Goal: Communication & Community: Participate in discussion

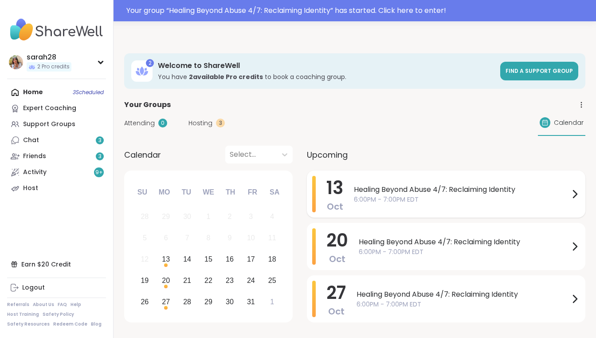
click at [404, 195] on span "6:00PM - 7:00PM EDT" at bounding box center [462, 199] width 216 height 9
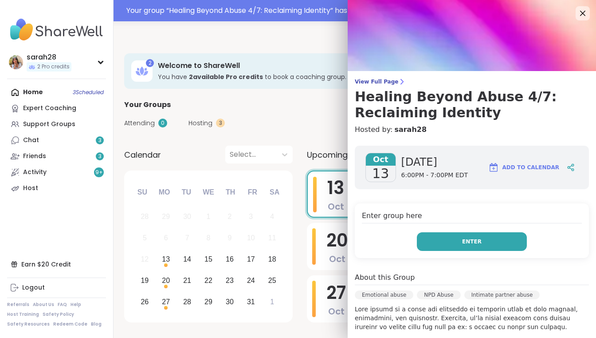
click at [448, 244] on button "Enter" at bounding box center [472, 241] width 110 height 19
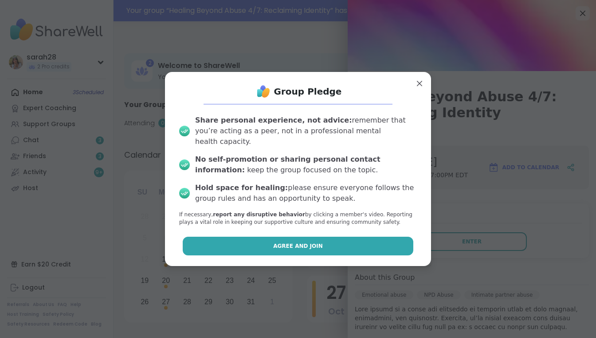
click at [380, 237] on button "Agree and Join" at bounding box center [298, 246] width 231 height 19
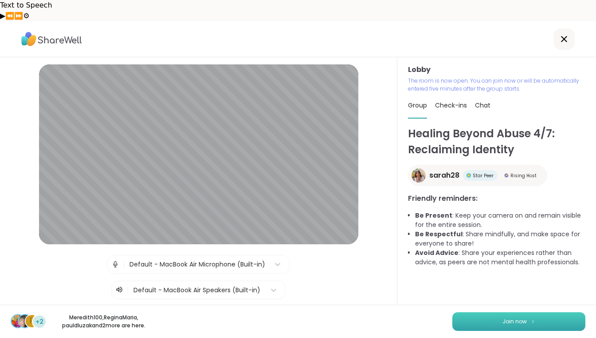
click at [506, 324] on span "Join now" at bounding box center [515, 321] width 24 height 8
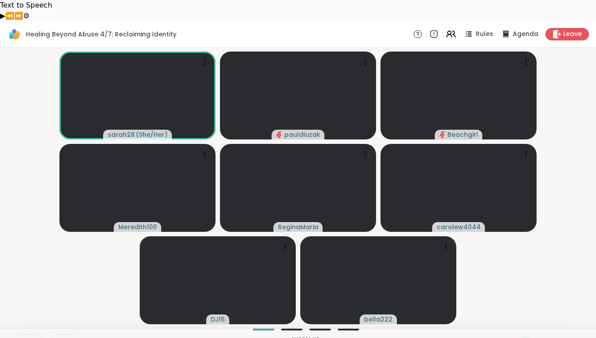
click at [562, 337] on icon at bounding box center [561, 343] width 11 height 11
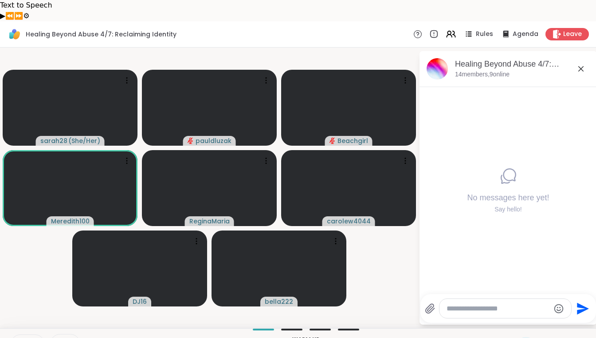
click at [585, 63] on icon at bounding box center [581, 68] width 11 height 11
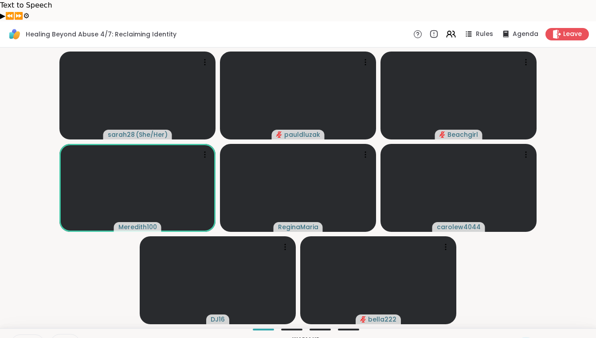
click at [99, 247] on video-player-container "sarah28 ( She/Her ) pauldluzak Beachgirl Meredith100 ReginaMaria carolew4044 DJ…" at bounding box center [298, 187] width 586 height 273
click at [547, 337] on icon at bounding box center [545, 343] width 11 height 11
click at [527, 313] on div "❤️" at bounding box center [519, 320] width 16 height 14
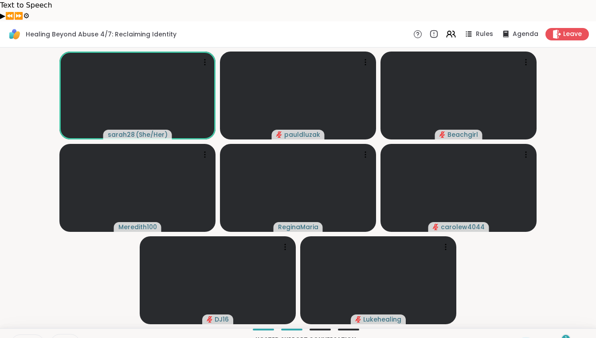
click at [485, 21] on div "Healing Beyond Abuse 4/7: Reclaiming Identity Rules Agenda Leave" at bounding box center [298, 34] width 596 height 26
click at [476, 28] on div "Rules" at bounding box center [478, 33] width 31 height 11
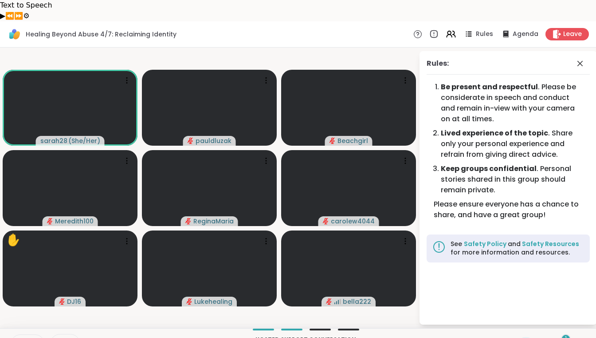
click at [17, 337] on icon at bounding box center [20, 344] width 8 height 8
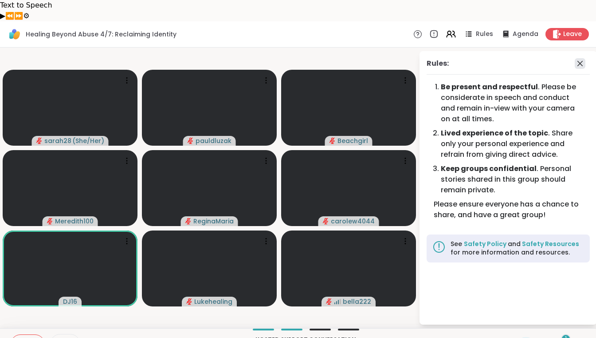
click at [580, 58] on icon at bounding box center [580, 63] width 11 height 11
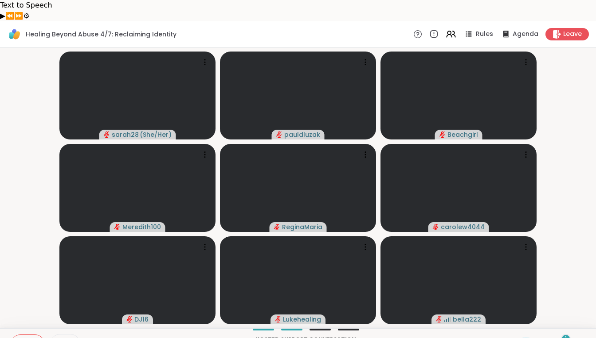
click at [19, 337] on icon at bounding box center [20, 344] width 8 height 8
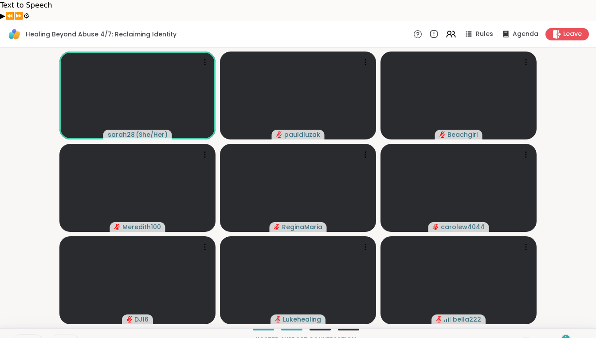
click at [16, 335] on button at bounding box center [19, 344] width 17 height 19
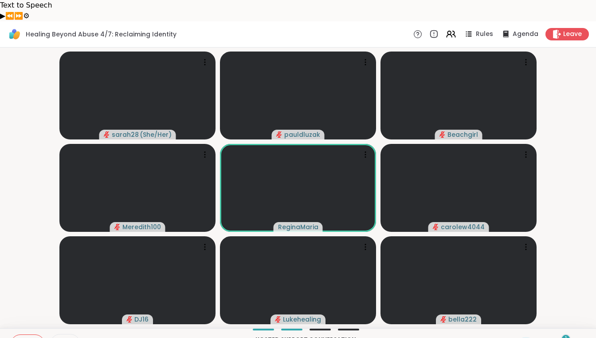
click at [572, 337] on span "Chat" at bounding box center [578, 344] width 16 height 9
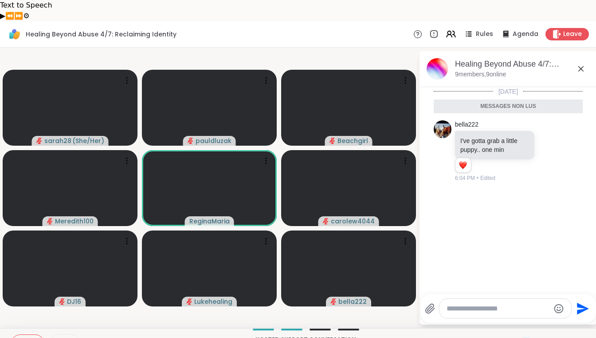
click at [529, 304] on textarea "Tapez votre message" at bounding box center [498, 308] width 103 height 9
paste textarea "**********"
type textarea "**********"
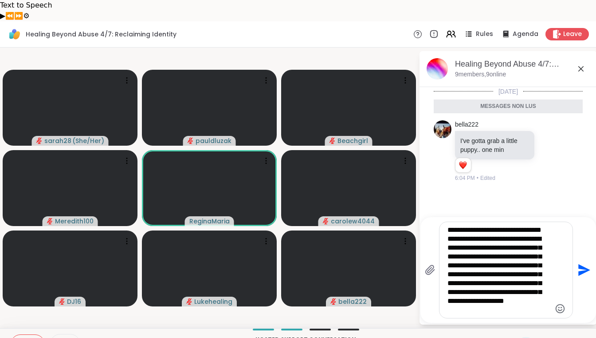
click at [507, 225] on textarea "Tapez votre message" at bounding box center [499, 269] width 103 height 89
click at [491, 225] on textarea "Tapez votre message" at bounding box center [499, 269] width 103 height 89
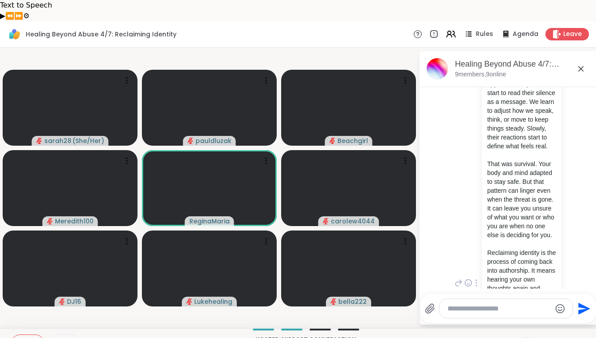
scroll to position [293, 0]
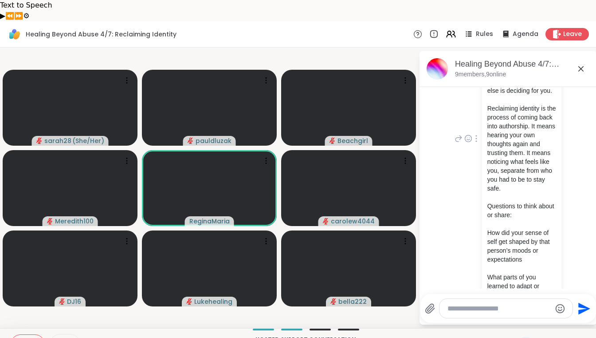
click at [474, 133] on div at bounding box center [477, 138] width 8 height 11
click at [483, 147] on icon at bounding box center [487, 151] width 9 height 9
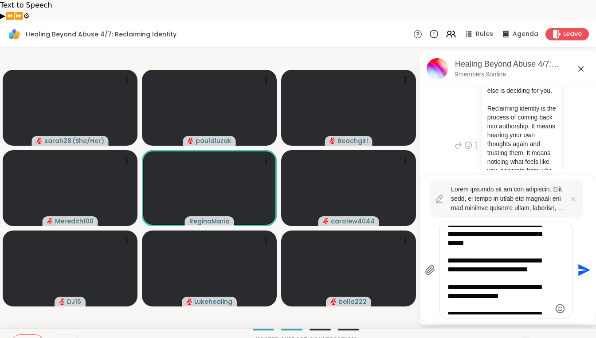
scroll to position [232, 0]
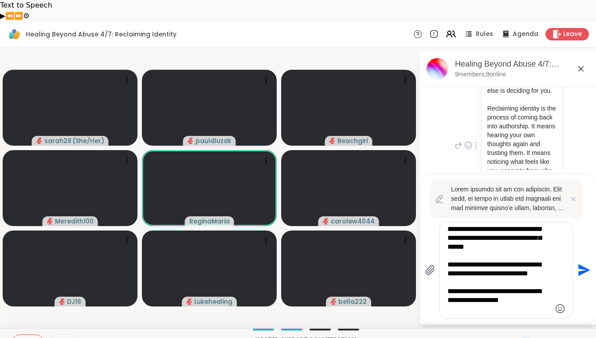
click at [446, 257] on div at bounding box center [506, 270] width 133 height 96
click at [448, 261] on textarea "Tapez votre message" at bounding box center [499, 269] width 103 height 89
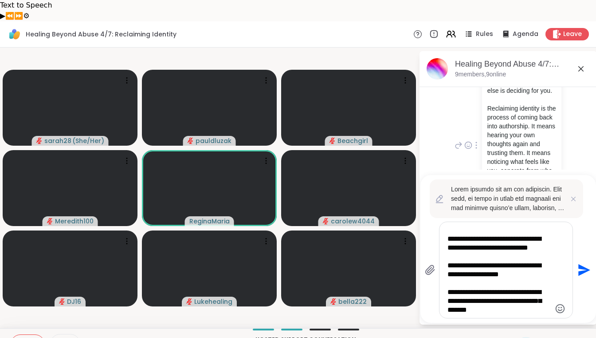
scroll to position [267, 0]
click at [450, 261] on textarea "Tapez votre message" at bounding box center [499, 269] width 103 height 89
click at [448, 243] on textarea "Tapez votre message" at bounding box center [499, 269] width 103 height 89
click at [449, 270] on textarea "Tapez votre message" at bounding box center [499, 269] width 103 height 89
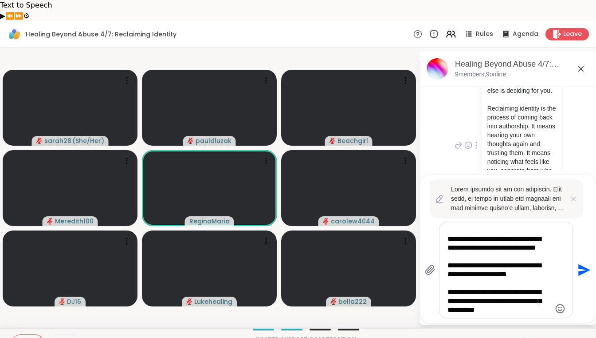
type textarea "**********"
click at [584, 264] on icon "Send" at bounding box center [585, 270] width 12 height 12
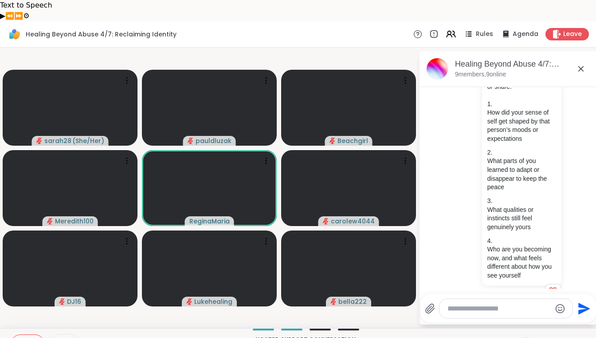
scroll to position [462, 0]
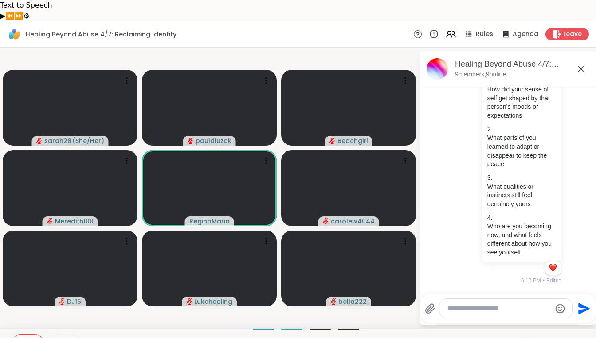
click at [544, 337] on icon at bounding box center [545, 343] width 11 height 11
click at [527, 313] on div "❤️" at bounding box center [519, 320] width 16 height 14
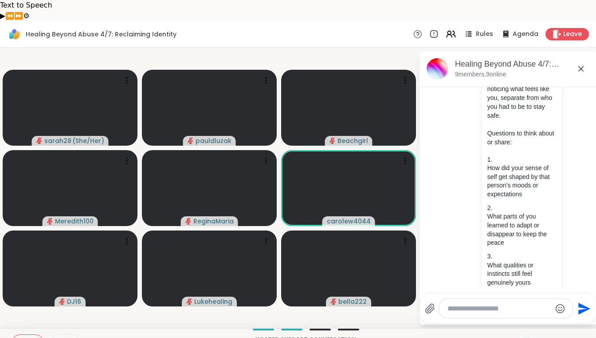
scroll to position [369, 0]
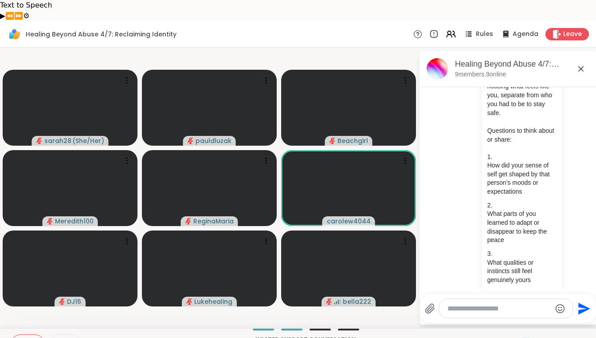
click at [129, 328] on div at bounding box center [306, 329] width 414 height 2
click at [545, 337] on icon at bounding box center [545, 343] width 9 height 9
click at [524, 315] on span "❤️" at bounding box center [519, 320] width 9 height 11
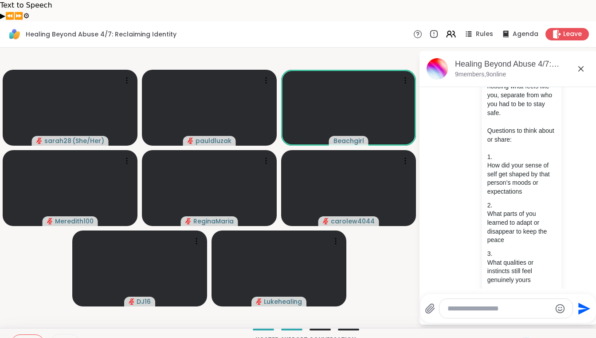
click at [543, 337] on icon at bounding box center [545, 343] width 11 height 11
click at [561, 315] on span "🌟" at bounding box center [558, 320] width 9 height 11
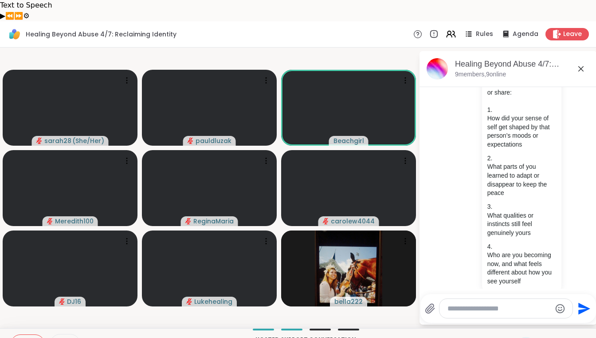
scroll to position [419, 0]
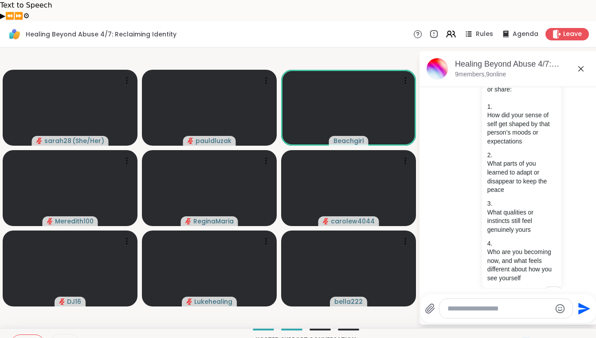
click at [17, 335] on button at bounding box center [19, 344] width 17 height 19
click at [21, 337] on icon at bounding box center [20, 344] width 8 height 8
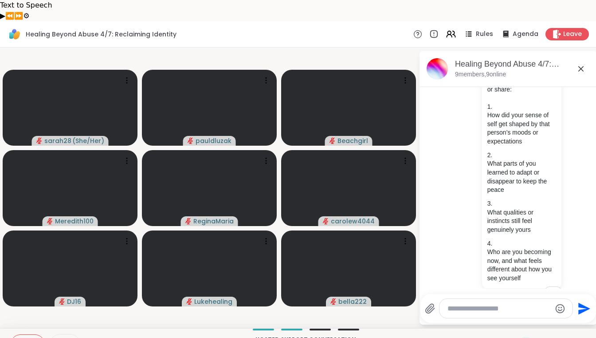
click at [390, 300] on video-player-container "sarah28 ( She/Her ) pauldluzak Beachgirl Meredith100 ReginaMaria carolew4044 DJ…" at bounding box center [209, 187] width 408 height 273
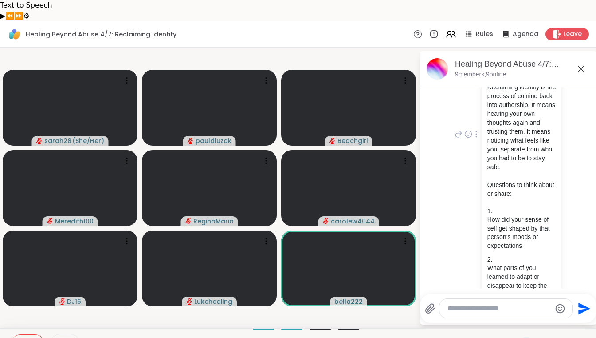
scroll to position [309, 0]
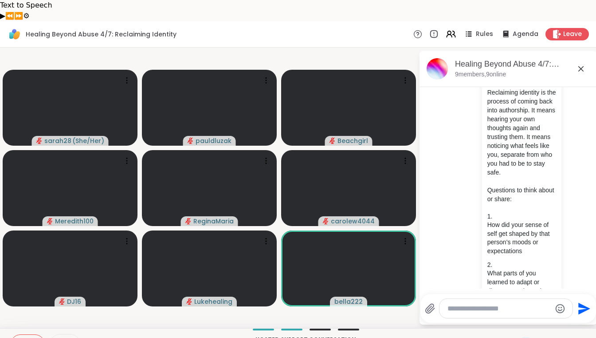
click at [478, 134] on div at bounding box center [477, 139] width 8 height 11
click at [489, 148] on icon at bounding box center [487, 152] width 9 height 9
type textarea "**********"
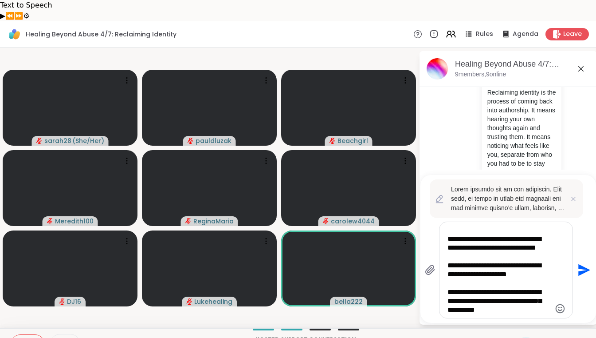
scroll to position [251, 0]
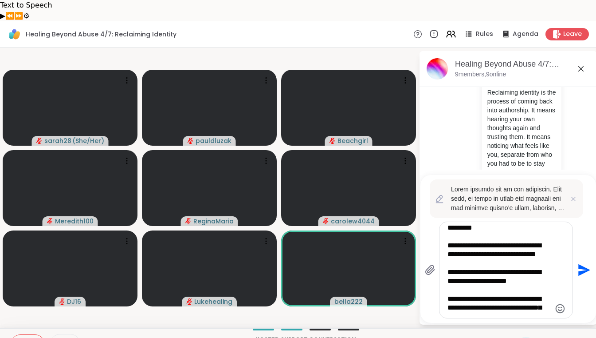
click at [478, 229] on textarea "Tapez votre message" at bounding box center [499, 269] width 103 height 89
click at [457, 245] on textarea "Tapez votre message" at bounding box center [499, 269] width 103 height 89
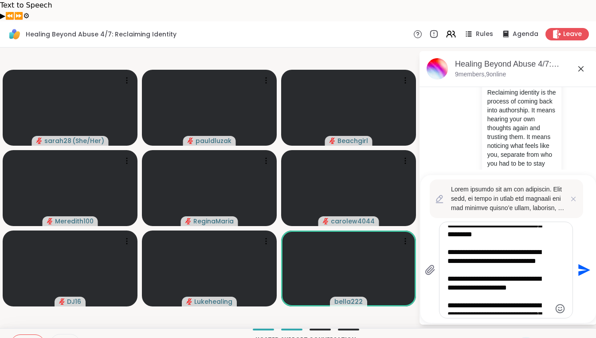
scroll to position [243, 0]
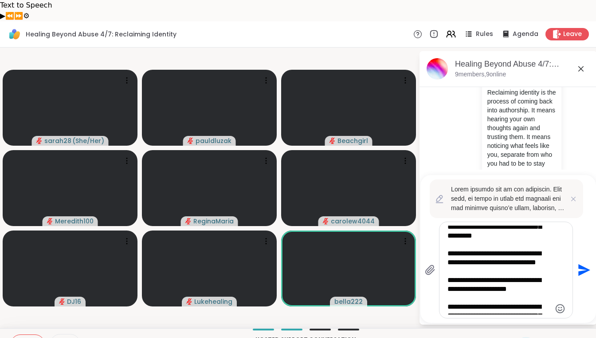
type textarea "*"
drag, startPoint x: 529, startPoint y: 263, endPoint x: 456, endPoint y: 249, distance: 74.4
click at [456, 249] on textarea "Tapez votre message" at bounding box center [499, 269] width 103 height 89
drag, startPoint x: 456, startPoint y: 249, endPoint x: 533, endPoint y: 264, distance: 78.5
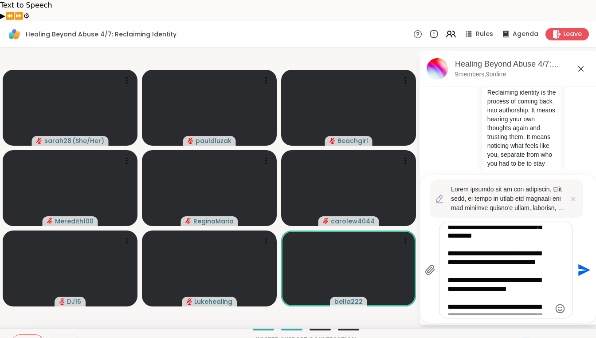
click at [533, 264] on textarea "Tapez votre message" at bounding box center [499, 269] width 103 height 89
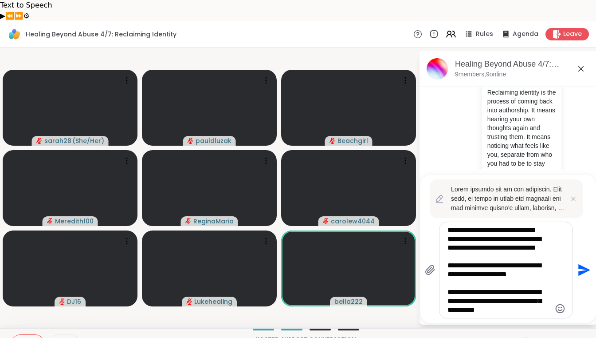
click at [533, 289] on textarea "**********" at bounding box center [499, 269] width 103 height 89
click at [519, 285] on textarea "**********" at bounding box center [499, 269] width 103 height 89
paste textarea "Tapez votre message"
drag, startPoint x: 482, startPoint y: 264, endPoint x: 499, endPoint y: 265, distance: 17.4
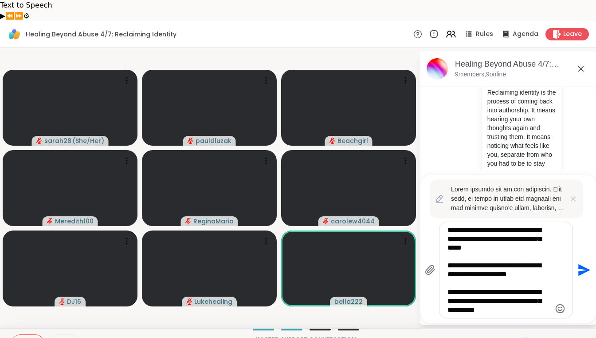
click at [499, 265] on textarea "**********" at bounding box center [499, 269] width 103 height 89
drag, startPoint x: 469, startPoint y: 253, endPoint x: 508, endPoint y: 253, distance: 39.5
click at [508, 253] on textarea "**********" at bounding box center [499, 269] width 103 height 89
click at [485, 261] on textarea "**********" at bounding box center [499, 269] width 103 height 89
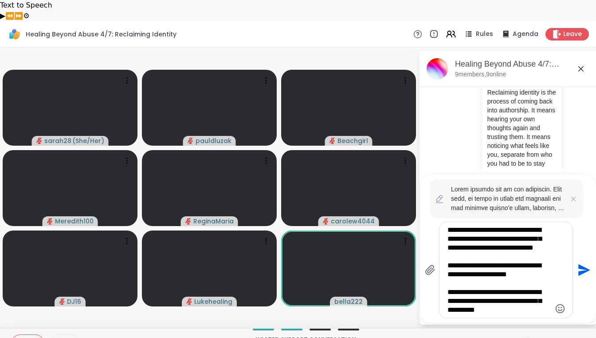
click at [527, 250] on textarea "Tapez votre message" at bounding box center [499, 269] width 103 height 89
click at [522, 288] on textarea "Tapez votre message" at bounding box center [499, 269] width 103 height 89
type textarea "**********"
click at [583, 264] on icon "Send" at bounding box center [585, 270] width 12 height 12
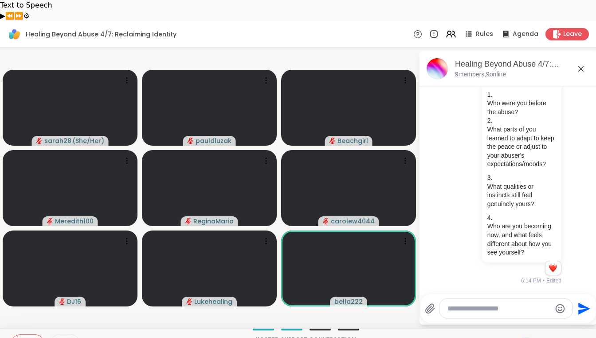
scroll to position [424, 0]
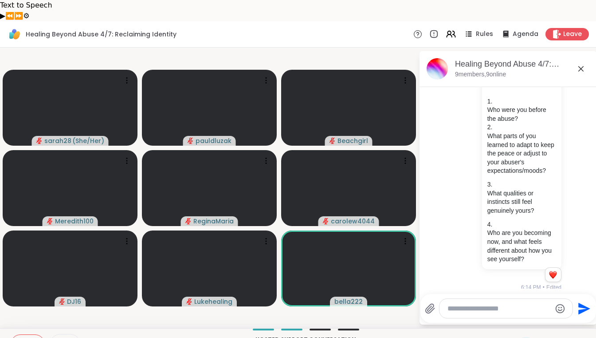
click at [545, 337] on icon at bounding box center [545, 343] width 9 height 9
click at [524, 315] on span "❤️" at bounding box center [519, 320] width 9 height 11
click at [444, 259] on div "You Abuse changes how we see ourselves. Over time, we begin to shape our identi…" at bounding box center [508, 17] width 149 height 555
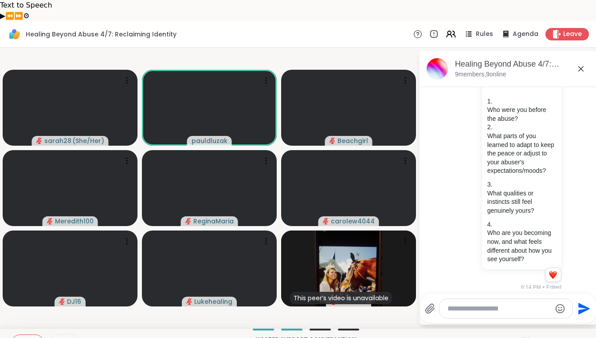
click at [544, 337] on icon at bounding box center [545, 343] width 9 height 9
click at [524, 315] on span "❤️" at bounding box center [519, 320] width 9 height 11
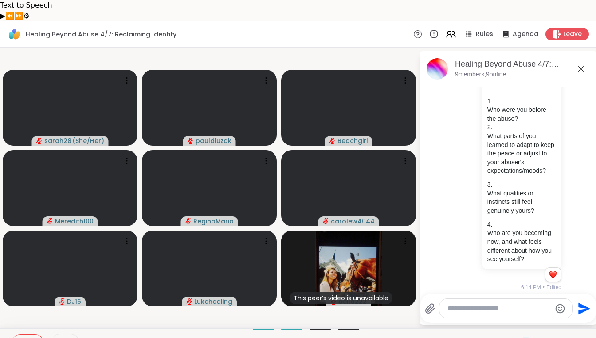
click at [20, 337] on icon at bounding box center [20, 344] width 8 height 8
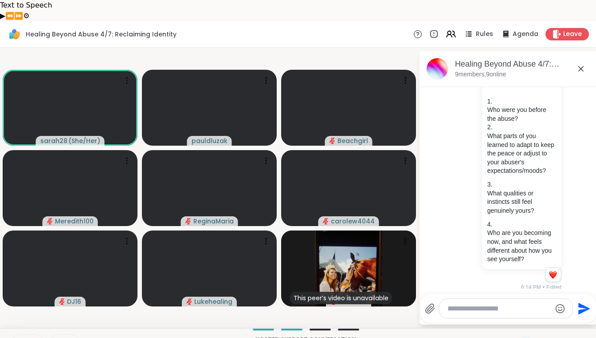
click at [482, 304] on textarea "Tapez votre message" at bounding box center [499, 308] width 103 height 9
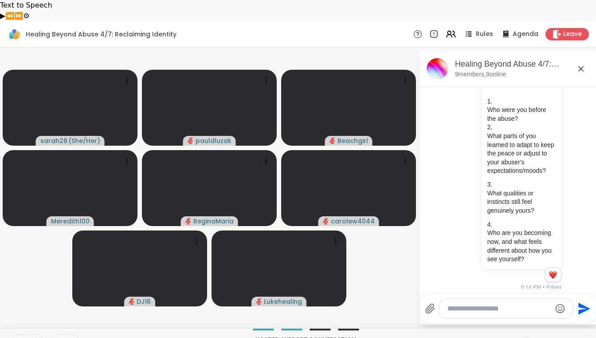
click at [21, 337] on icon at bounding box center [20, 344] width 5 height 8
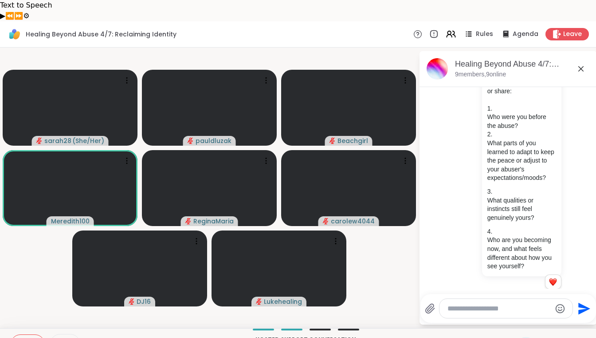
scroll to position [418, 0]
click at [544, 337] on icon at bounding box center [545, 343] width 9 height 9
click at [559, 315] on span "🌟" at bounding box center [558, 320] width 9 height 11
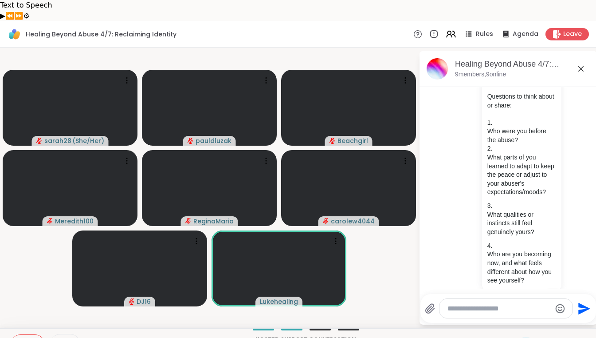
scroll to position [403, 0]
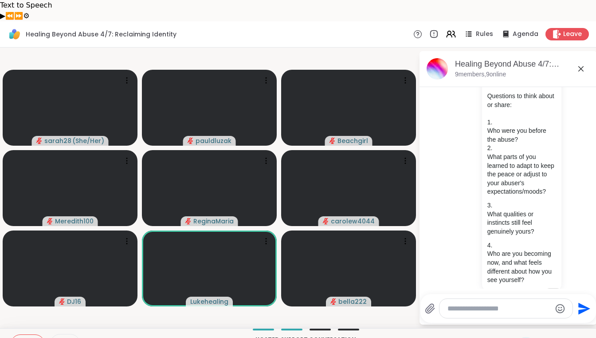
click at [544, 337] on icon at bounding box center [545, 343] width 9 height 9
click at [524, 315] on span "❤️" at bounding box center [519, 320] width 9 height 11
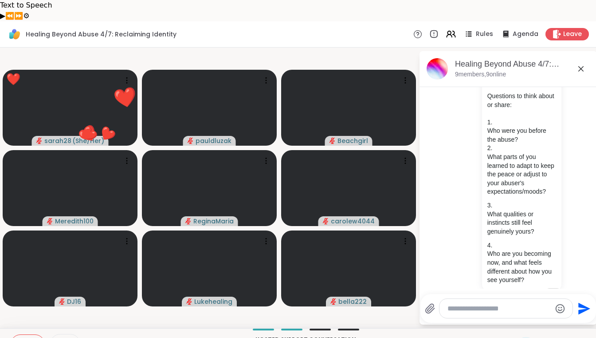
click at [21, 337] on icon at bounding box center [20, 342] width 3 height 4
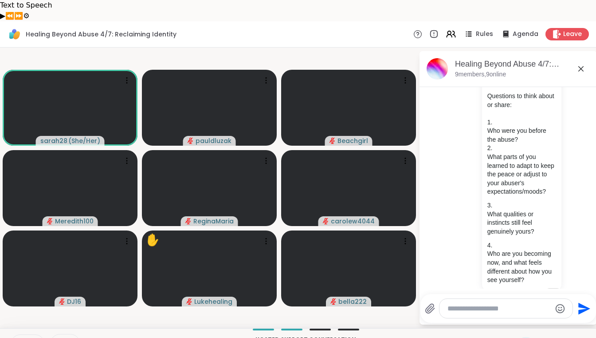
click at [20, 337] on icon at bounding box center [20, 344] width 8 height 8
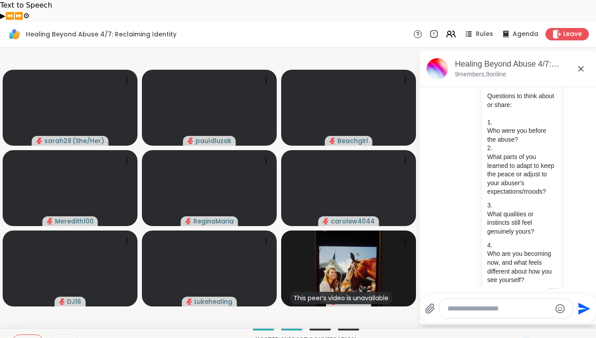
click at [547, 337] on icon at bounding box center [545, 343] width 11 height 11
click at [520, 313] on div "❤️" at bounding box center [519, 320] width 16 height 14
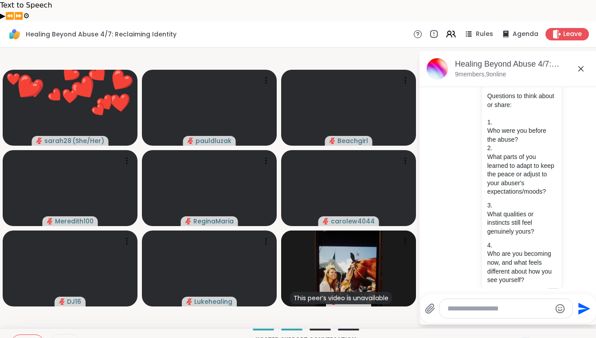
click at [24, 335] on button at bounding box center [19, 344] width 17 height 19
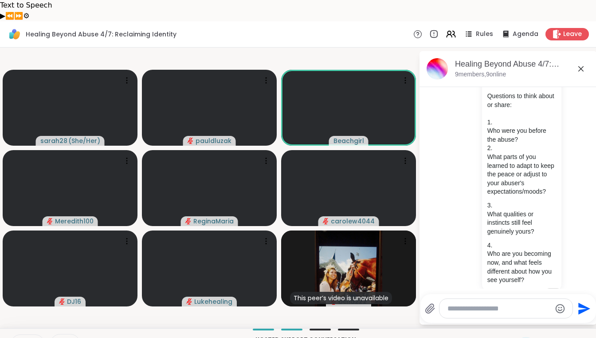
click at [12, 335] on button at bounding box center [19, 344] width 17 height 19
click at [20, 337] on icon at bounding box center [20, 344] width 8 height 8
click at [20, 337] on icon at bounding box center [20, 343] width 2 height 4
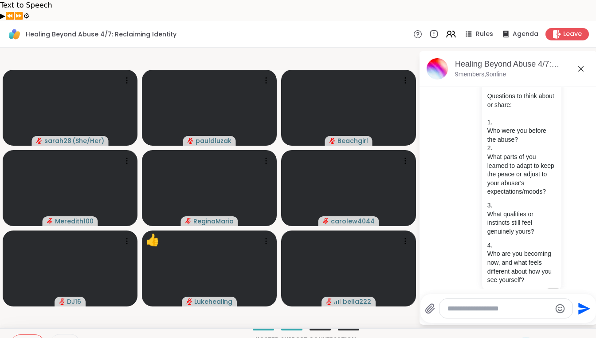
click at [16, 337] on icon at bounding box center [20, 344] width 8 height 8
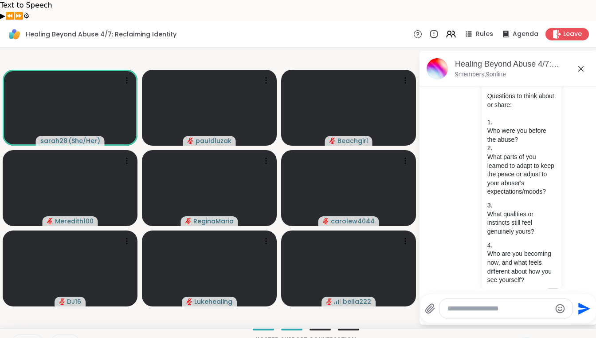
click at [134, 328] on div at bounding box center [306, 329] width 414 height 2
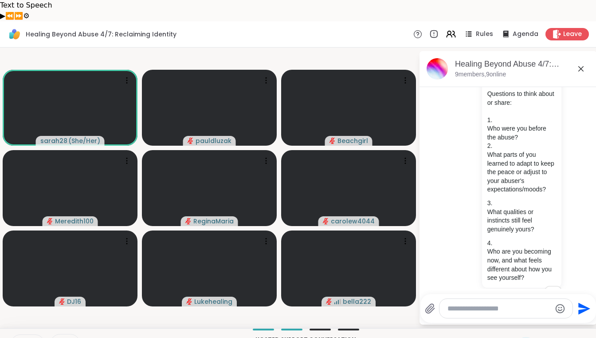
scroll to position [415, 0]
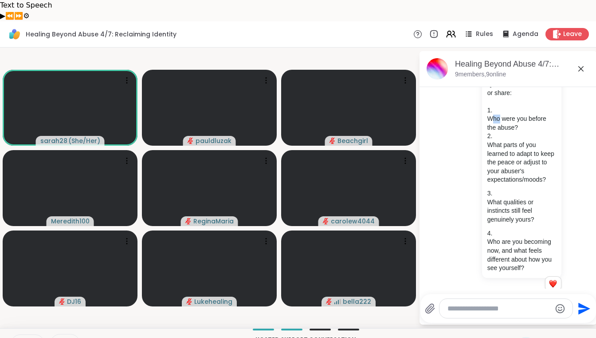
drag, startPoint x: 494, startPoint y: 114, endPoint x: 500, endPoint y: 117, distance: 6.6
click at [500, 117] on p "Who were you before the abuse?" at bounding box center [522, 123] width 69 height 17
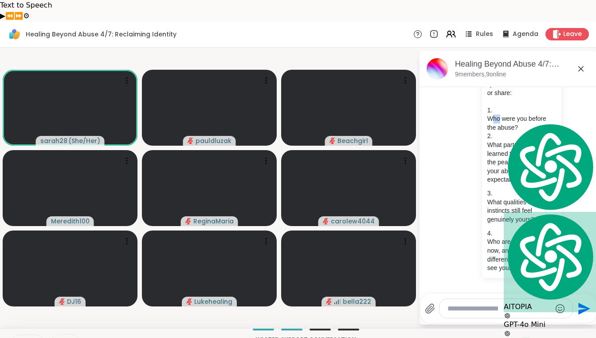
click at [500, 117] on p "Who were you before the abuse?" at bounding box center [522, 123] width 69 height 17
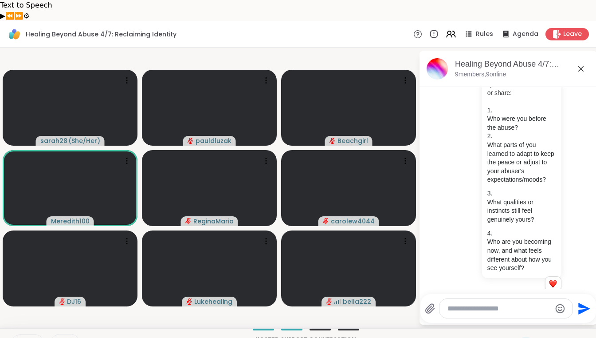
click at [507, 107] on li "Who were you before the abuse?" at bounding box center [522, 119] width 69 height 26
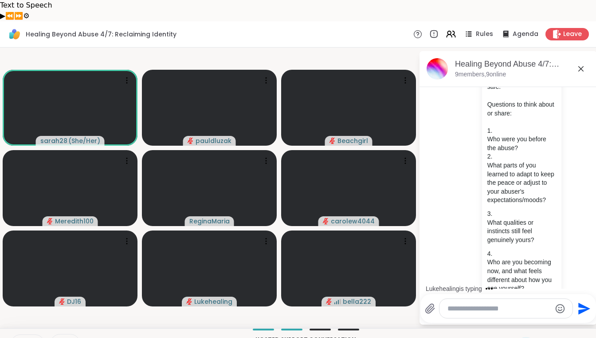
scroll to position [395, 0]
click at [20, 337] on icon at bounding box center [20, 343] width 2 height 4
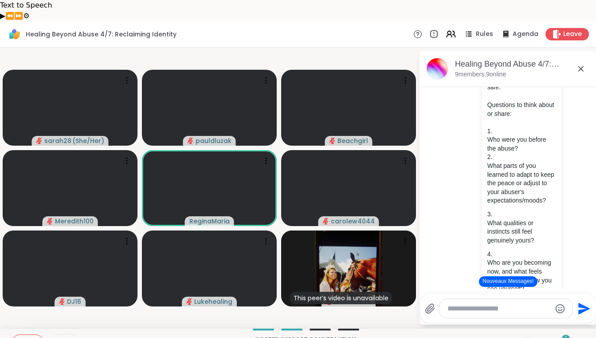
click at [550, 337] on icon at bounding box center [545, 343] width 11 height 11
click at [563, 315] on span "🌟" at bounding box center [558, 320] width 9 height 11
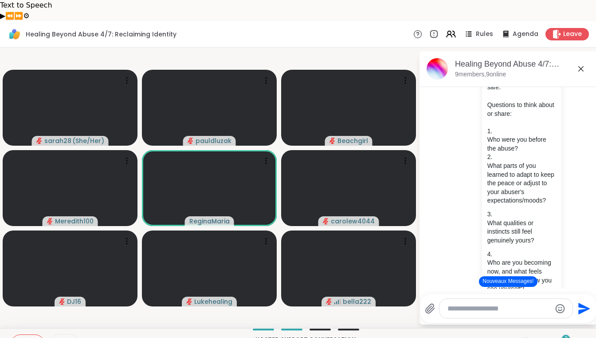
click at [23, 337] on icon at bounding box center [20, 344] width 8 height 8
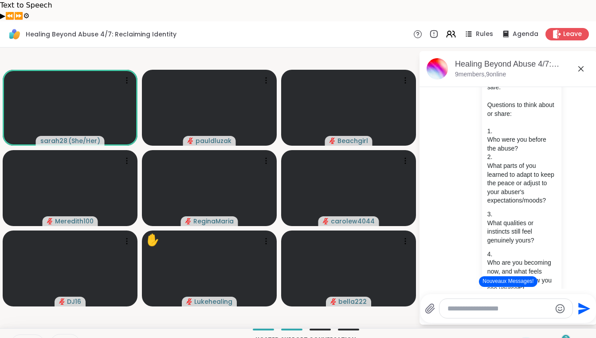
click at [19, 337] on icon at bounding box center [20, 343] width 2 height 4
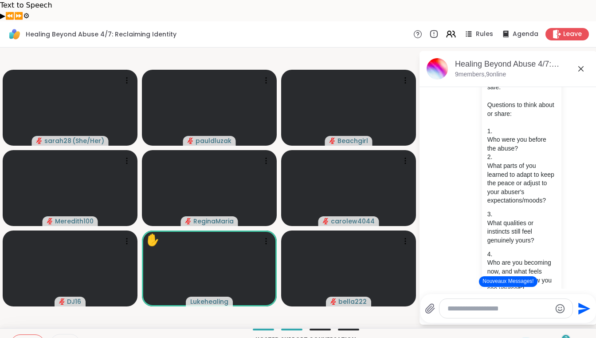
click at [519, 276] on button "Nouveaux Messages!" at bounding box center [508, 281] width 58 height 11
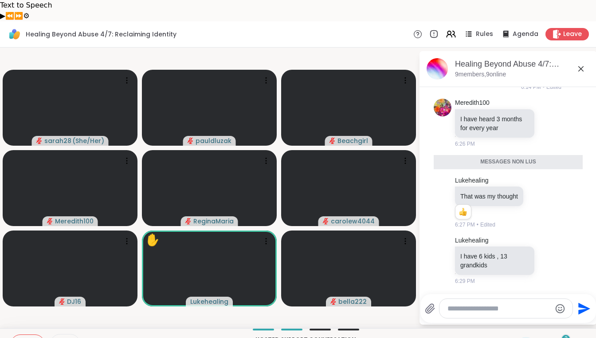
scroll to position [621, 0]
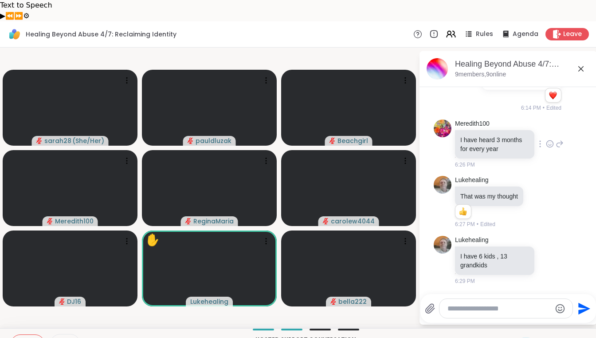
click at [553, 139] on icon at bounding box center [550, 143] width 8 height 9
click at [522, 126] on div "Select Reaction: Astonished" at bounding box center [519, 130] width 8 height 8
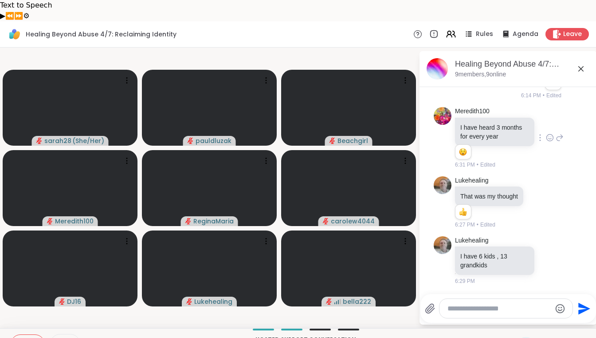
click at [154, 328] on div "Hosted support conversation Connect and share with the group ✋ Chat" at bounding box center [298, 343] width 596 height 31
click at [14, 335] on button at bounding box center [19, 344] width 17 height 19
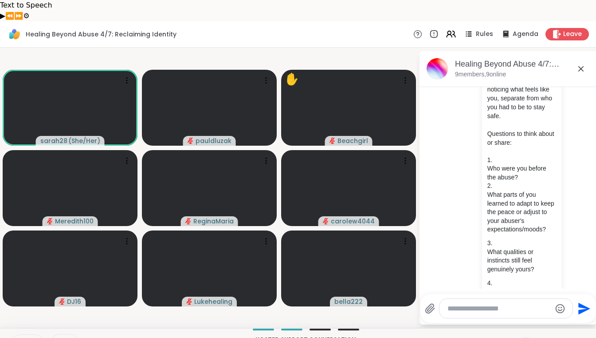
scroll to position [365, 0]
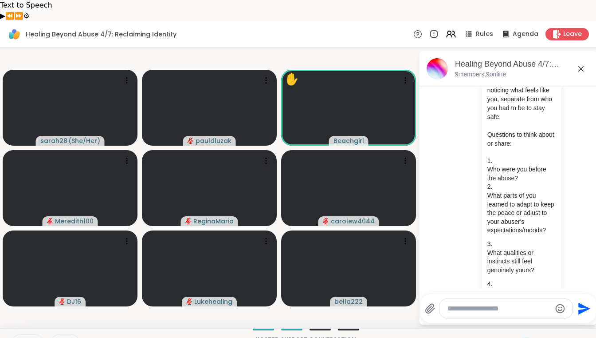
click at [15, 335] on button at bounding box center [19, 344] width 17 height 19
click at [14, 335] on button at bounding box center [19, 344] width 17 height 19
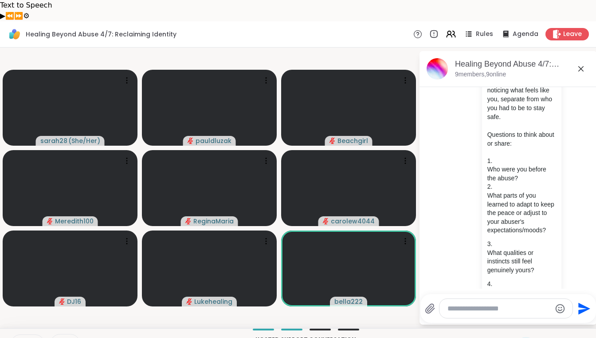
click at [12, 335] on button at bounding box center [19, 344] width 18 height 19
click at [12, 335] on button at bounding box center [19, 344] width 17 height 19
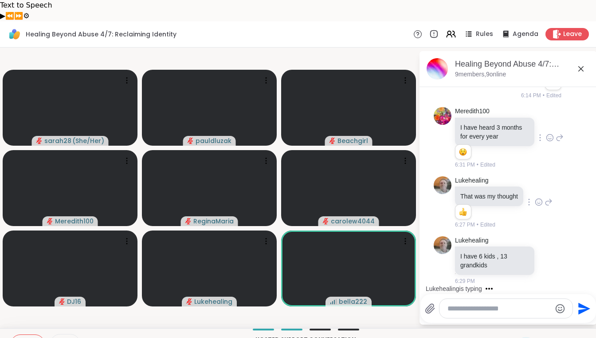
scroll to position [681, 0]
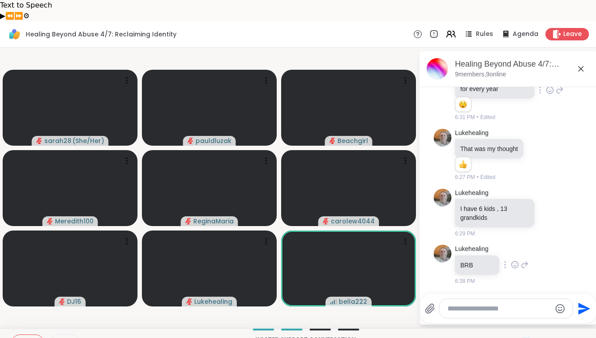
click at [515, 260] on icon at bounding box center [515, 264] width 8 height 9
click at [497, 241] on button "Select Reaction: Thumbs up" at bounding box center [496, 250] width 18 height 18
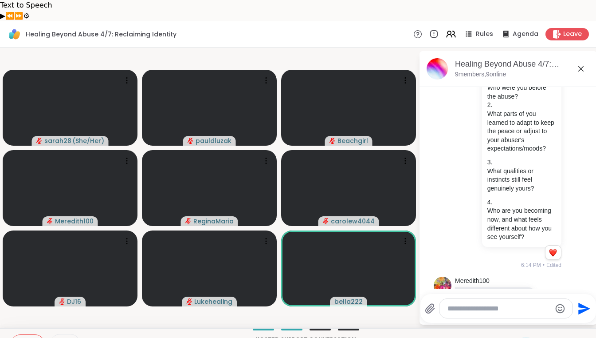
scroll to position [448, 0]
drag, startPoint x: 19, startPoint y: 318, endPoint x: 122, endPoint y: 328, distance: 103.4
click at [122, 328] on div "Hosted support conversation Connect and share with the group ✋ Chat" at bounding box center [298, 343] width 596 height 31
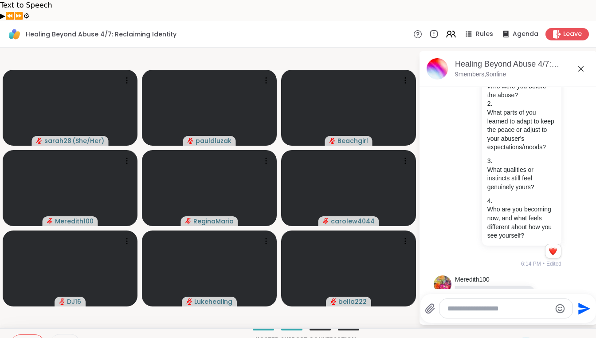
click at [164, 328] on div "Hosted support conversation Connect and share with the group ✋ Chat" at bounding box center [298, 343] width 596 height 31
click at [19, 337] on icon at bounding box center [20, 342] width 3 height 4
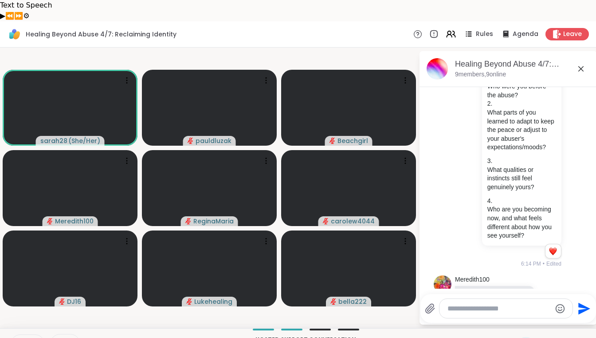
click at [23, 337] on icon at bounding box center [20, 344] width 8 height 8
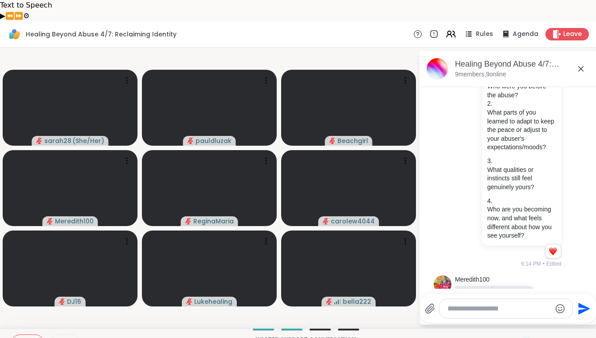
click at [19, 337] on icon at bounding box center [20, 344] width 8 height 8
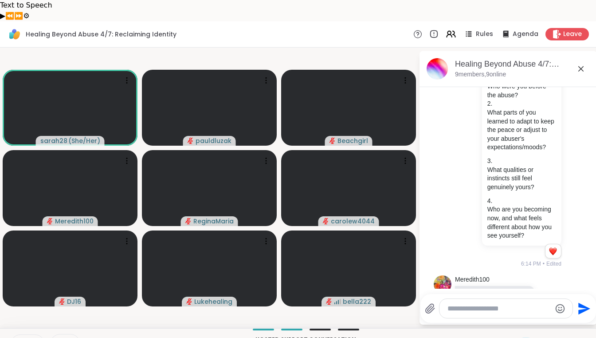
click at [17, 337] on icon at bounding box center [20, 344] width 8 height 8
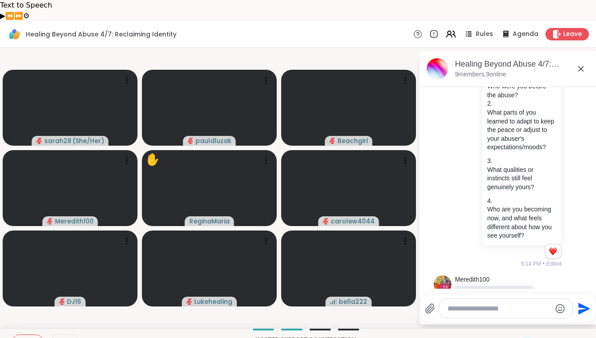
click at [17, 337] on icon at bounding box center [20, 344] width 8 height 8
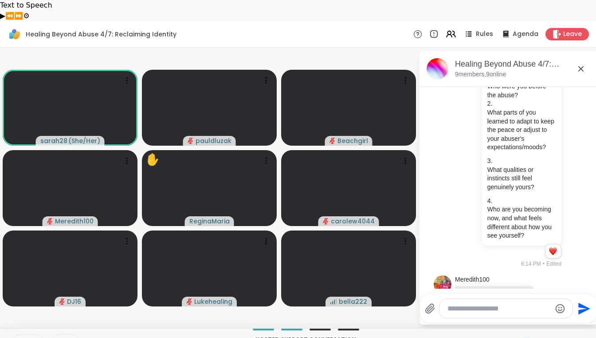
click at [16, 337] on icon at bounding box center [19, 344] width 8 height 8
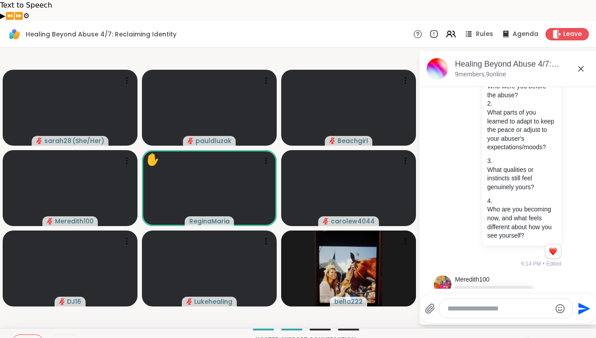
click at [545, 337] on icon at bounding box center [545, 343] width 11 height 11
click at [543, 315] on span "👍" at bounding box center [538, 320] width 9 height 11
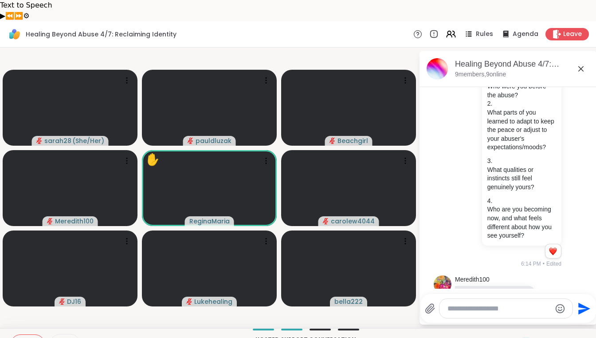
click at [183, 302] on video-player-container "sarah28 ( She/Her ) pauldluzak Beachgirl Meredith100 ✋ ReginaMaria carolew4044 …" at bounding box center [209, 187] width 408 height 273
click at [126, 336] on p "Hosted support conversation" at bounding box center [306, 340] width 414 height 8
click at [540, 337] on icon at bounding box center [545, 343] width 11 height 11
click at [527, 307] on div "✋ ❤️ 👍 🌟 🎉" at bounding box center [548, 320] width 89 height 28
click at [19, 337] on icon at bounding box center [20, 344] width 6 height 6
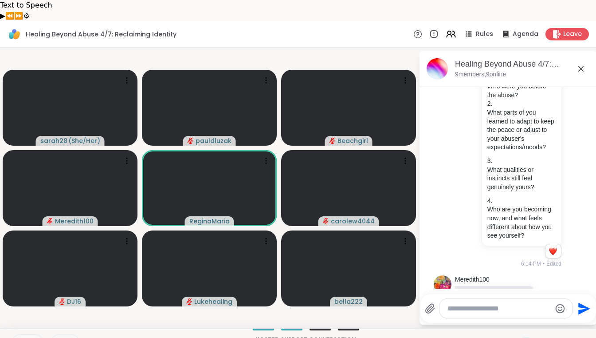
click at [20, 337] on icon at bounding box center [20, 344] width 8 height 8
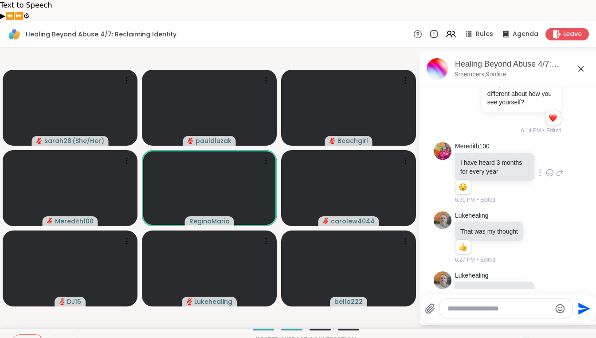
scroll to position [694, 0]
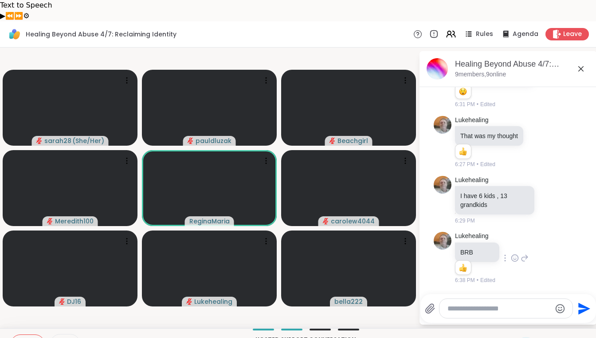
click at [547, 337] on icon at bounding box center [545, 343] width 11 height 11
click at [473, 328] on div "Hosted support conversation Connect and share with the group ✋ Chat" at bounding box center [298, 343] width 596 height 31
click at [21, 337] on icon at bounding box center [20, 342] width 3 height 4
click at [20, 337] on icon at bounding box center [20, 343] width 2 height 4
click at [21, 337] on icon at bounding box center [20, 342] width 3 height 4
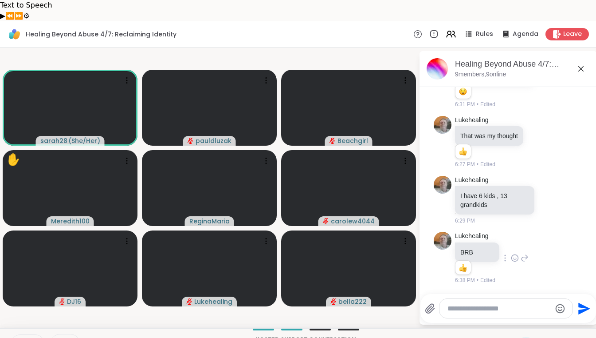
click at [22, 337] on icon at bounding box center [19, 344] width 8 height 8
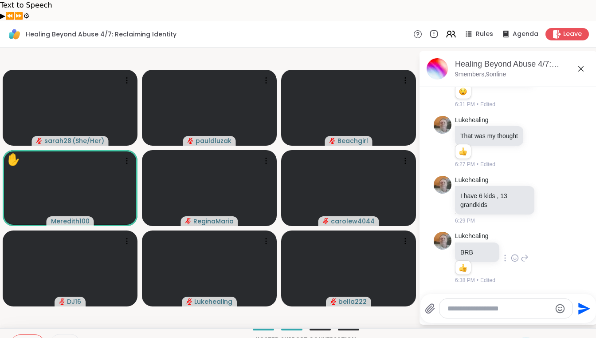
click at [549, 337] on icon at bounding box center [545, 343] width 11 height 11
click at [521, 315] on span "❤️" at bounding box center [519, 320] width 9 height 11
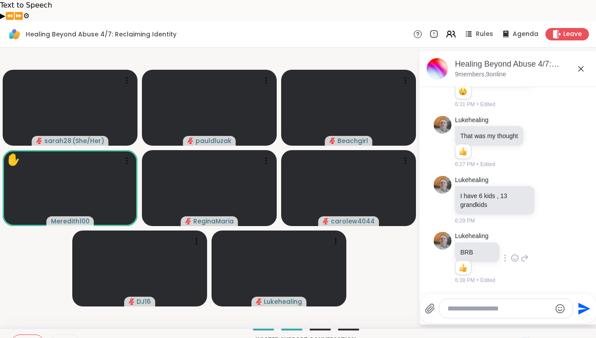
click at [504, 299] on div at bounding box center [506, 308] width 133 height 19
click at [492, 304] on textarea "Tapez votre message" at bounding box center [499, 308] width 103 height 9
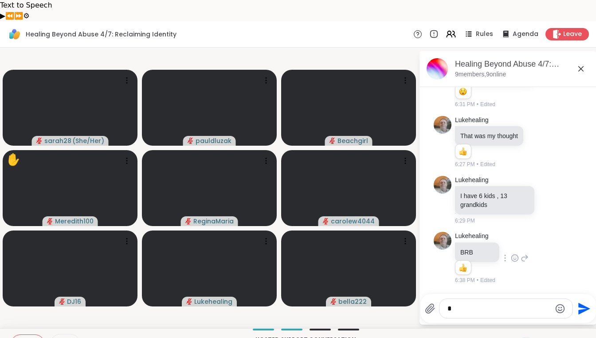
type textarea "*"
click at [20, 335] on button at bounding box center [19, 344] width 17 height 19
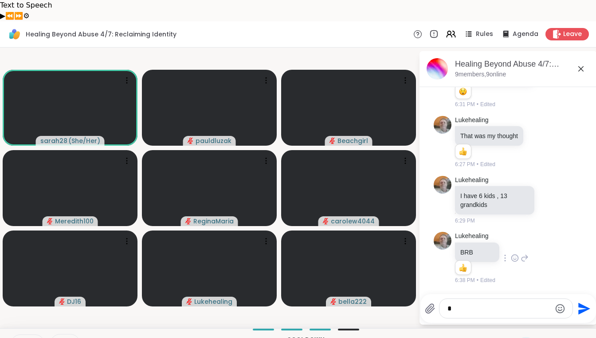
click at [494, 299] on div "*" at bounding box center [506, 308] width 133 height 19
click at [484, 304] on textarea "*" at bounding box center [499, 308] width 103 height 9
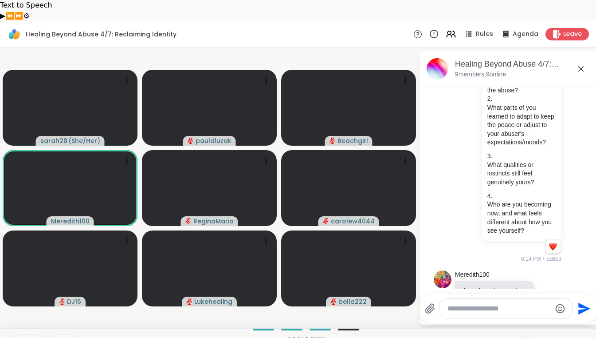
scroll to position [450, 0]
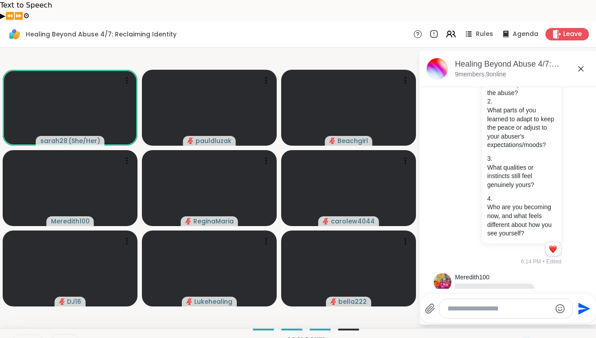
drag, startPoint x: 514, startPoint y: 162, endPoint x: 518, endPoint y: 173, distance: 11.0
click at [518, 173] on p "What qualities or instincts still feel genuinely yours?" at bounding box center [522, 176] width 69 height 26
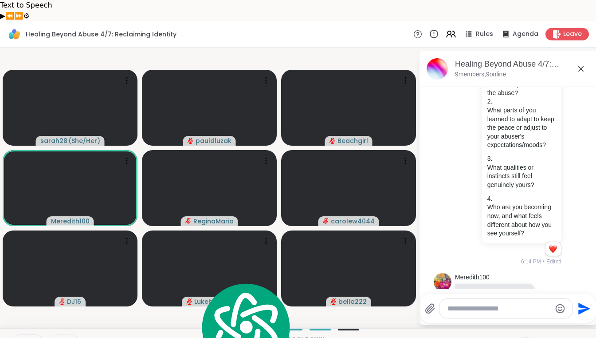
click at [195, 292] on video-player-container "sarah28 ( She/Her ) pauldluzak Beachgirl Meredith100 ReginaMaria carolew4044 DJ…" at bounding box center [209, 187] width 408 height 273
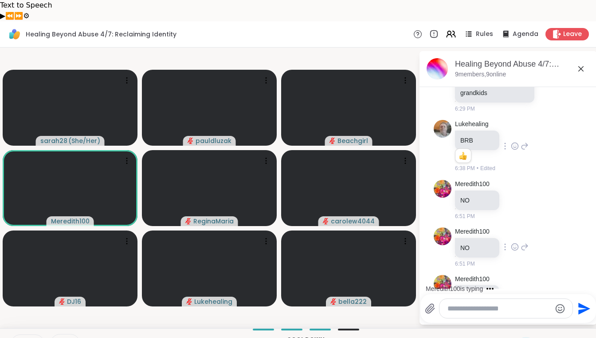
scroll to position [836, 0]
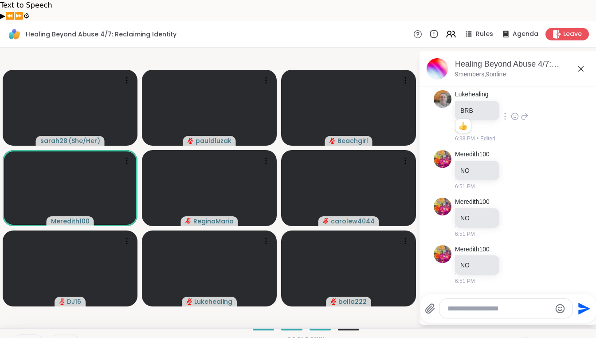
click at [174, 304] on div "sarah28 ( She/Her ) pauldluzak Beachgirl Meredith100 ReginaMaria carolew4044 DJ…" at bounding box center [298, 187] width 596 height 280
click at [140, 287] on video-player-container "sarah28 ( She/Her ) pauldluzak Beachgirl Meredith100 ReginaMaria carolew4044 DJ…" at bounding box center [209, 187] width 408 height 273
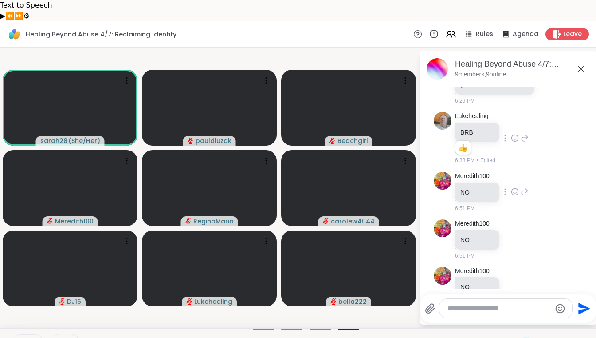
scroll to position [798, 0]
click at [468, 304] on textarea "Tapez votre message" at bounding box center [499, 308] width 103 height 9
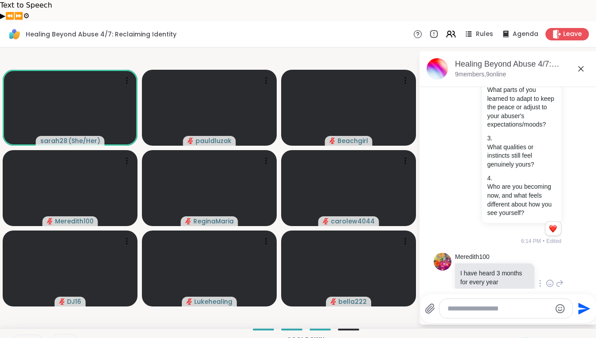
scroll to position [472, 0]
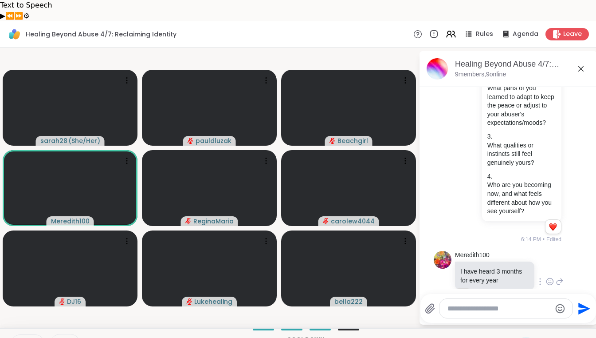
click at [17, 337] on icon at bounding box center [20, 344] width 8 height 8
click at [20, 337] on icon at bounding box center [20, 344] width 6 height 6
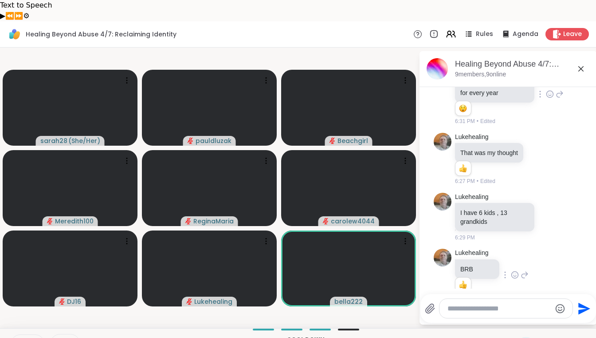
scroll to position [836, 0]
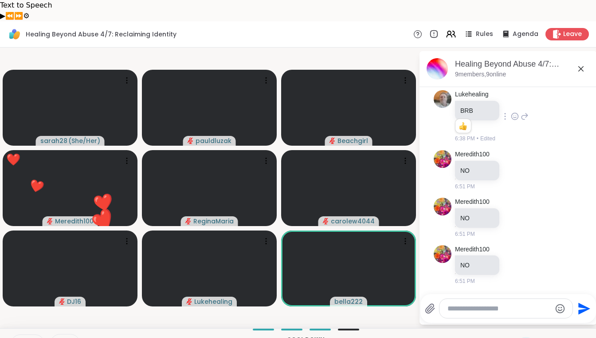
click at [471, 304] on textarea "Tapez votre message" at bounding box center [499, 308] width 103 height 9
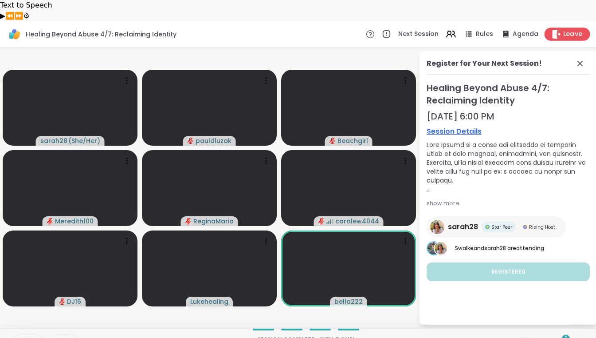
click at [560, 29] on icon at bounding box center [557, 33] width 8 height 9
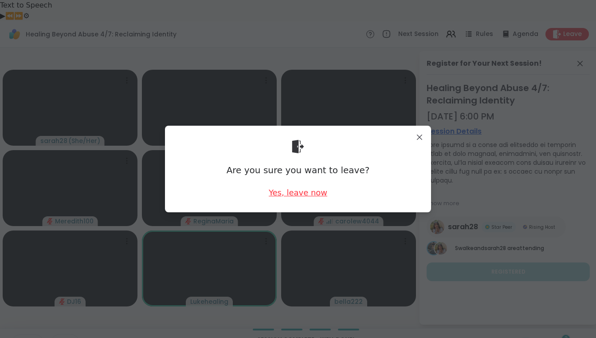
click at [318, 191] on div "Yes, leave now" at bounding box center [298, 192] width 59 height 11
